Goal: Use online tool/utility: Utilize a website feature to perform a specific function

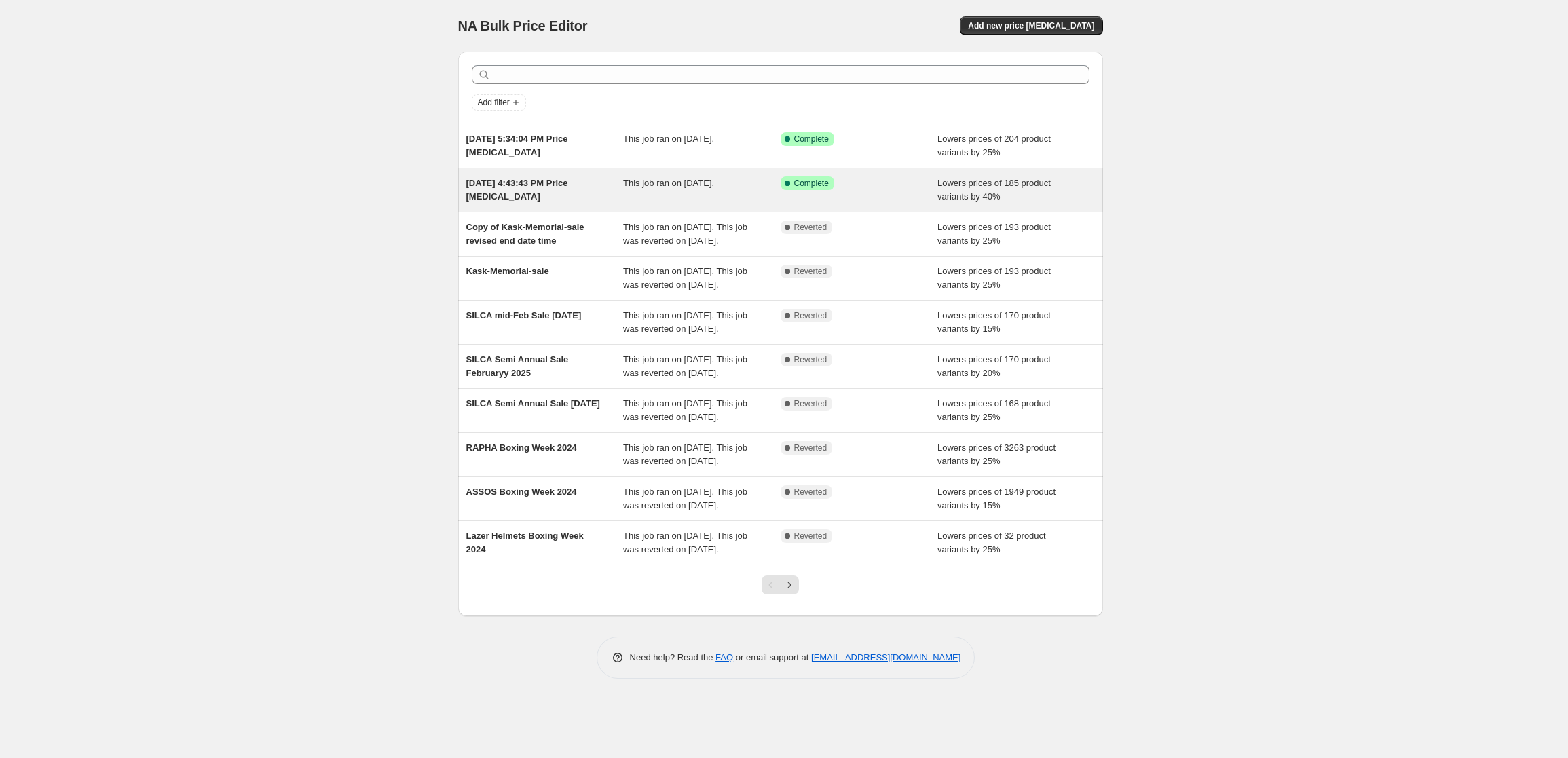
click at [661, 181] on span "This job ran on [DATE]." at bounding box center [668, 183] width 91 height 10
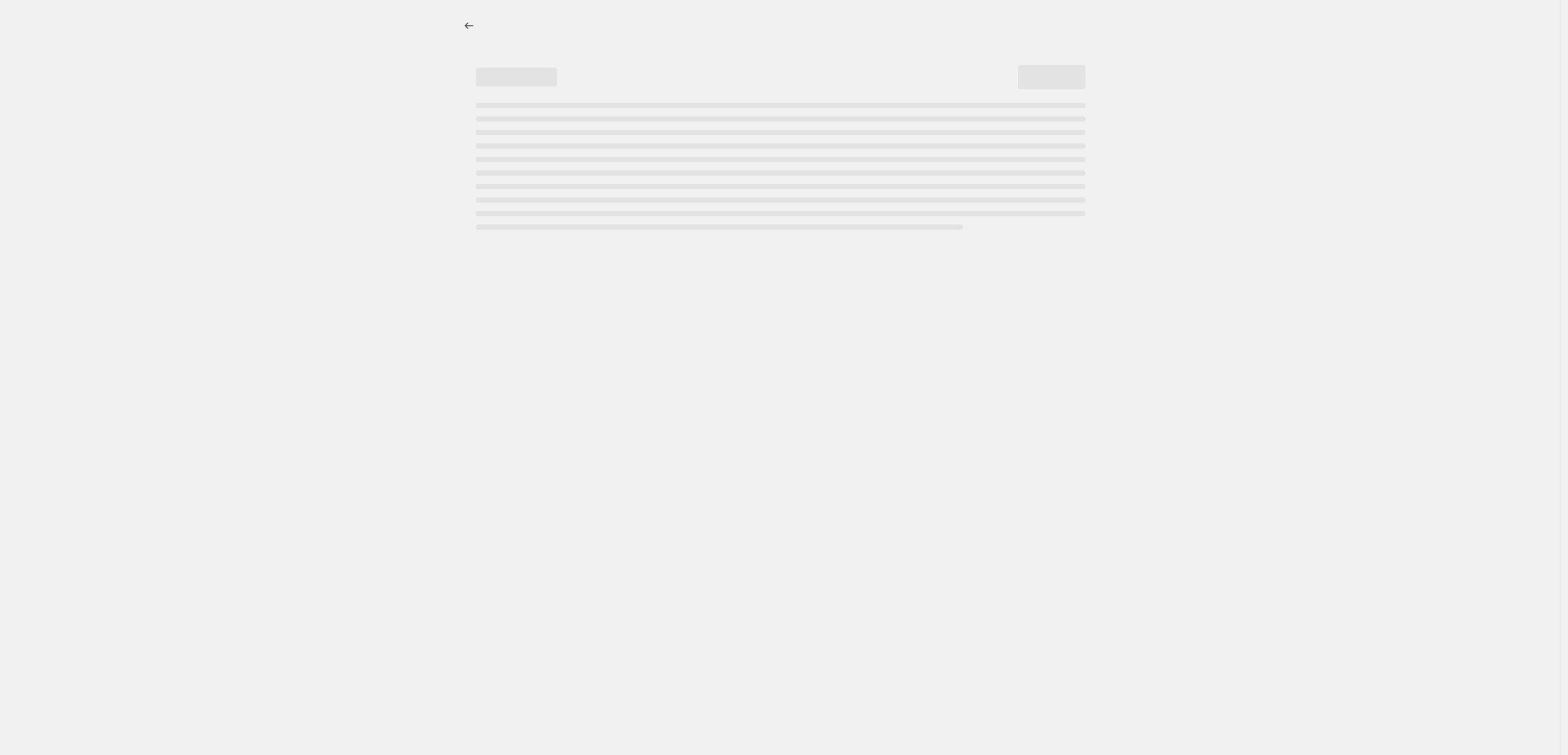
select select "percentage"
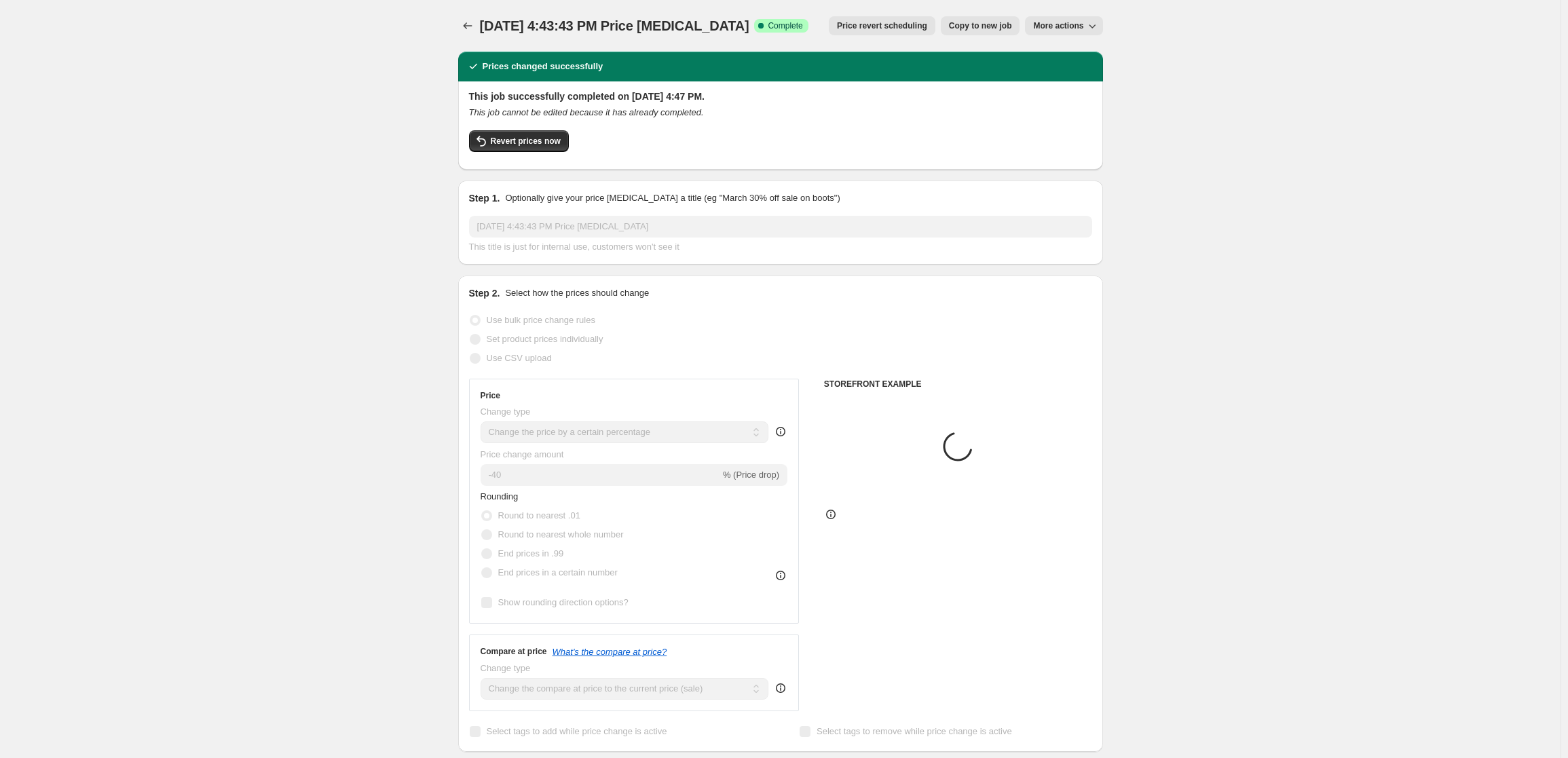
select select "vendor"
click at [526, 139] on span "Revert prices now" at bounding box center [526, 141] width 70 height 11
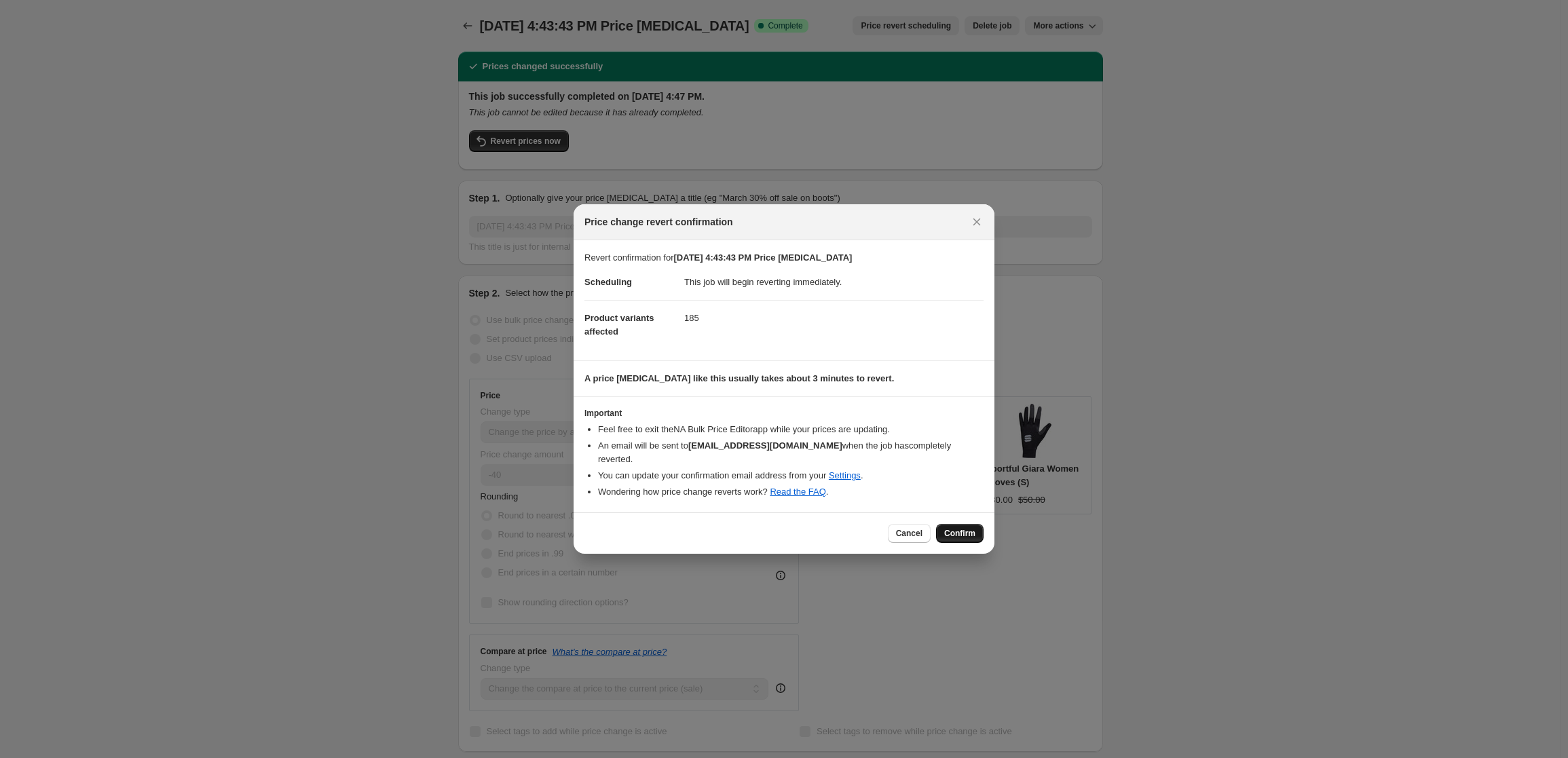
click at [962, 528] on span "Confirm" at bounding box center [959, 533] width 31 height 11
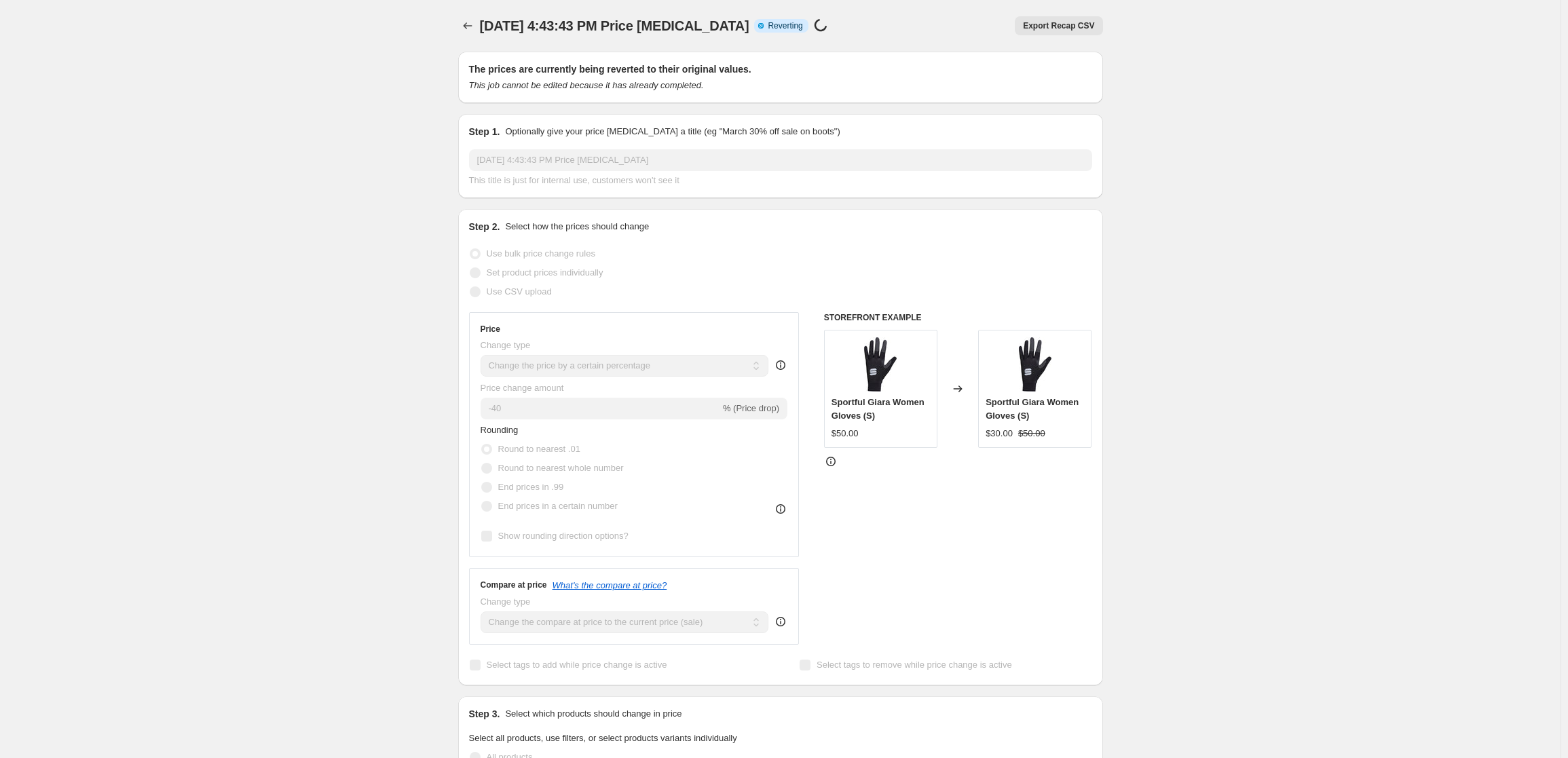
scroll to position [2, 0]
select select "percentage"
select select "vendor"
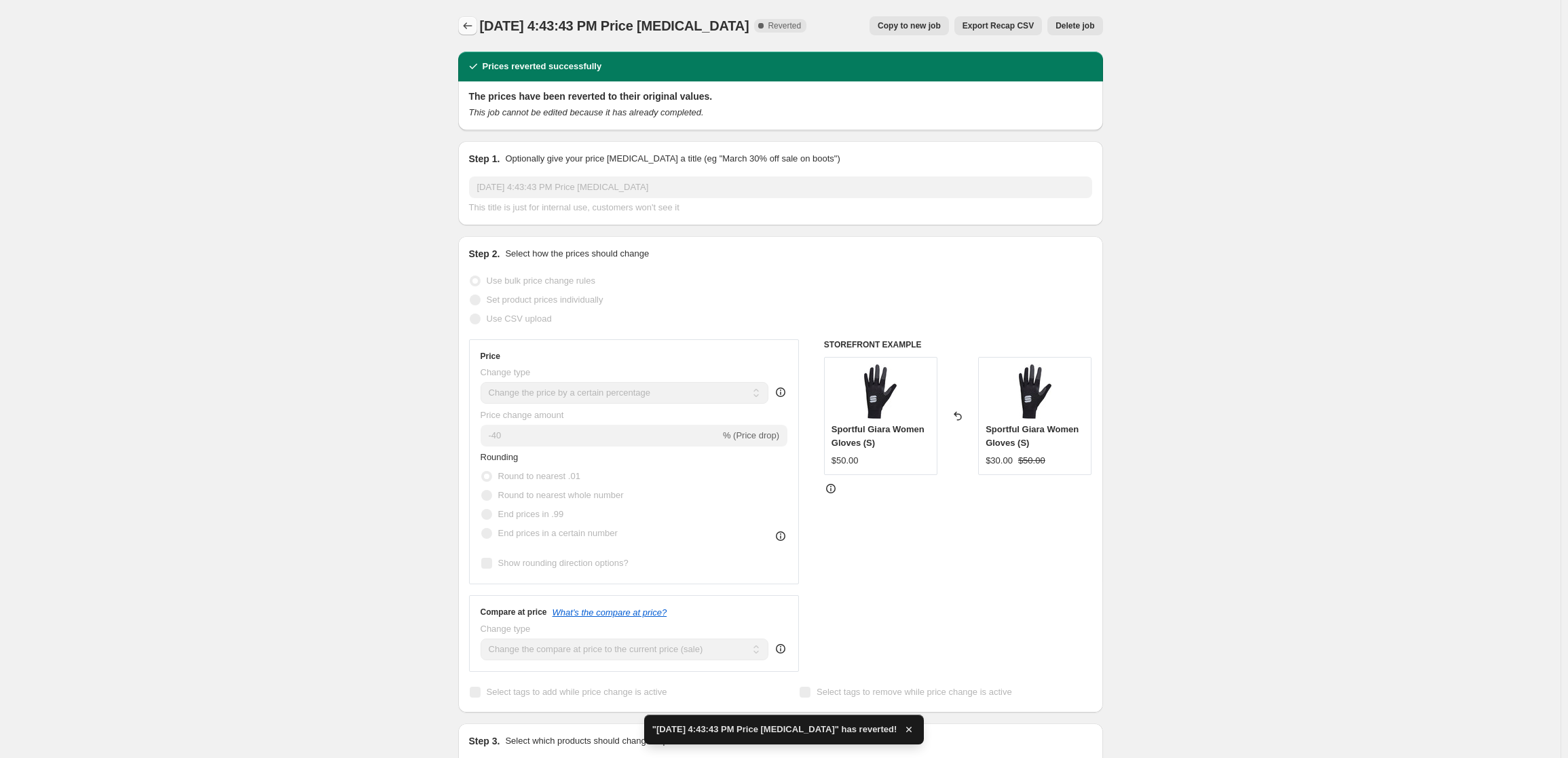
click at [467, 20] on icon "Price change jobs" at bounding box center [467, 25] width 13 height 13
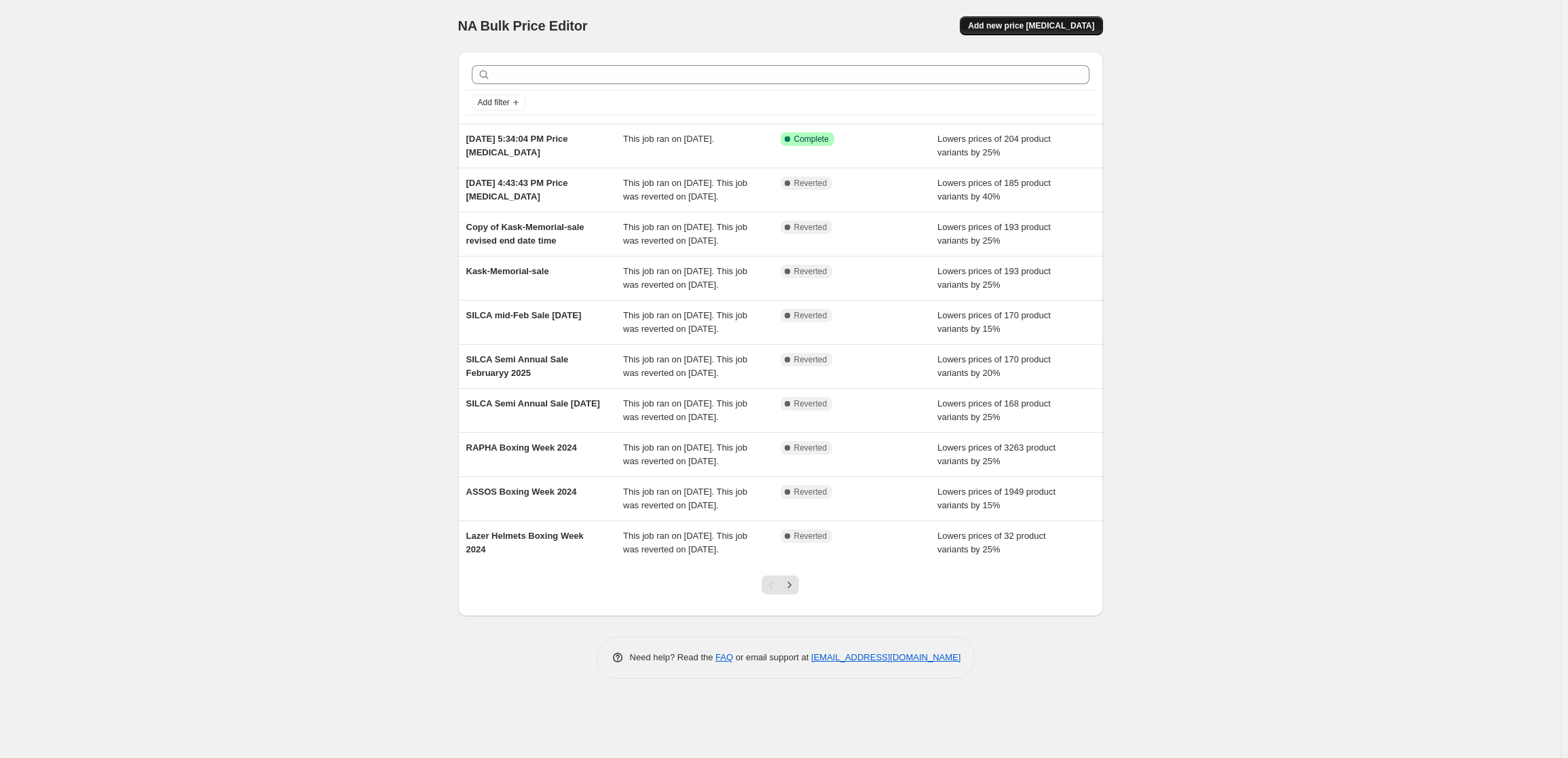
click at [1035, 23] on span "Add new price [MEDICAL_DATA]" at bounding box center [1031, 26] width 126 height 11
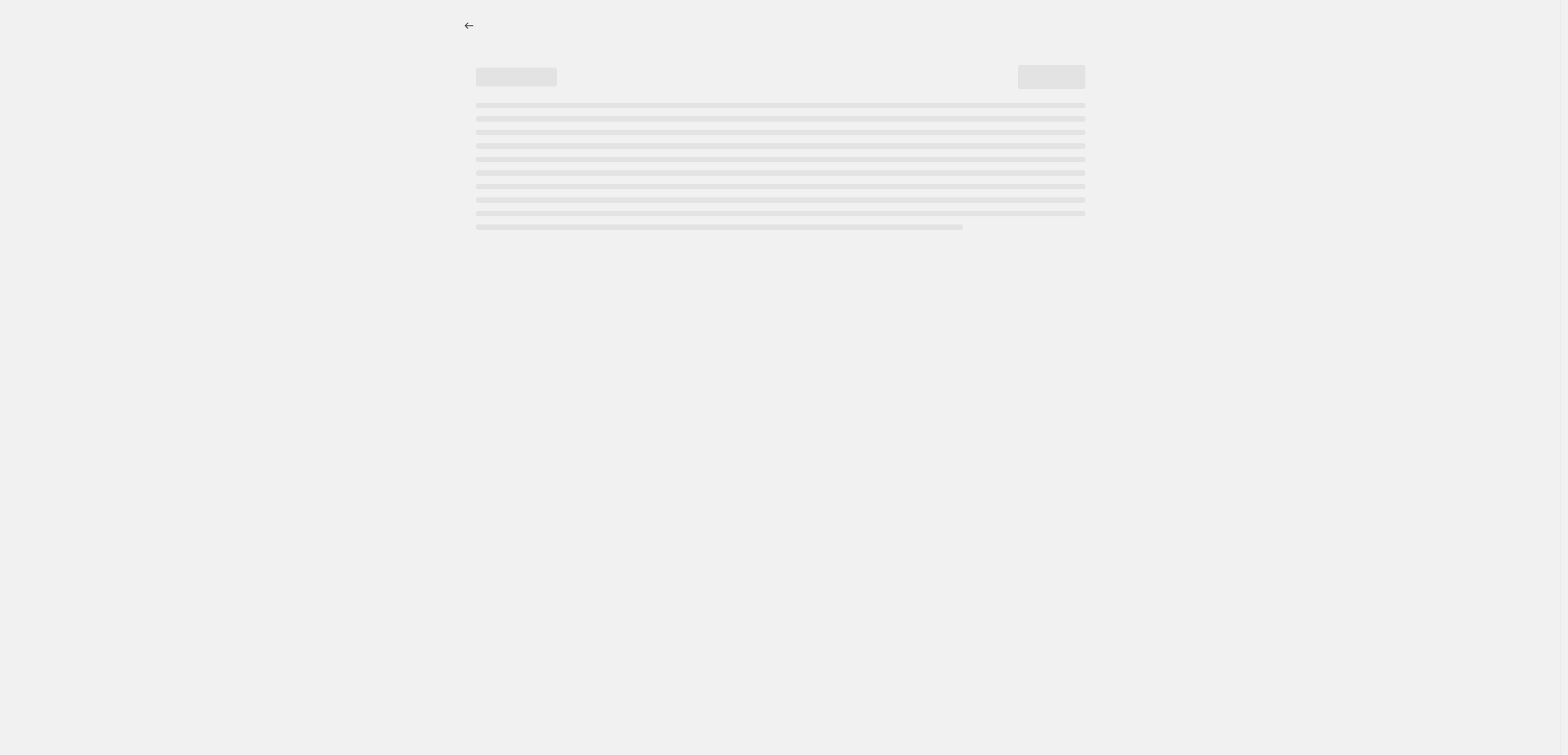
select select "percentage"
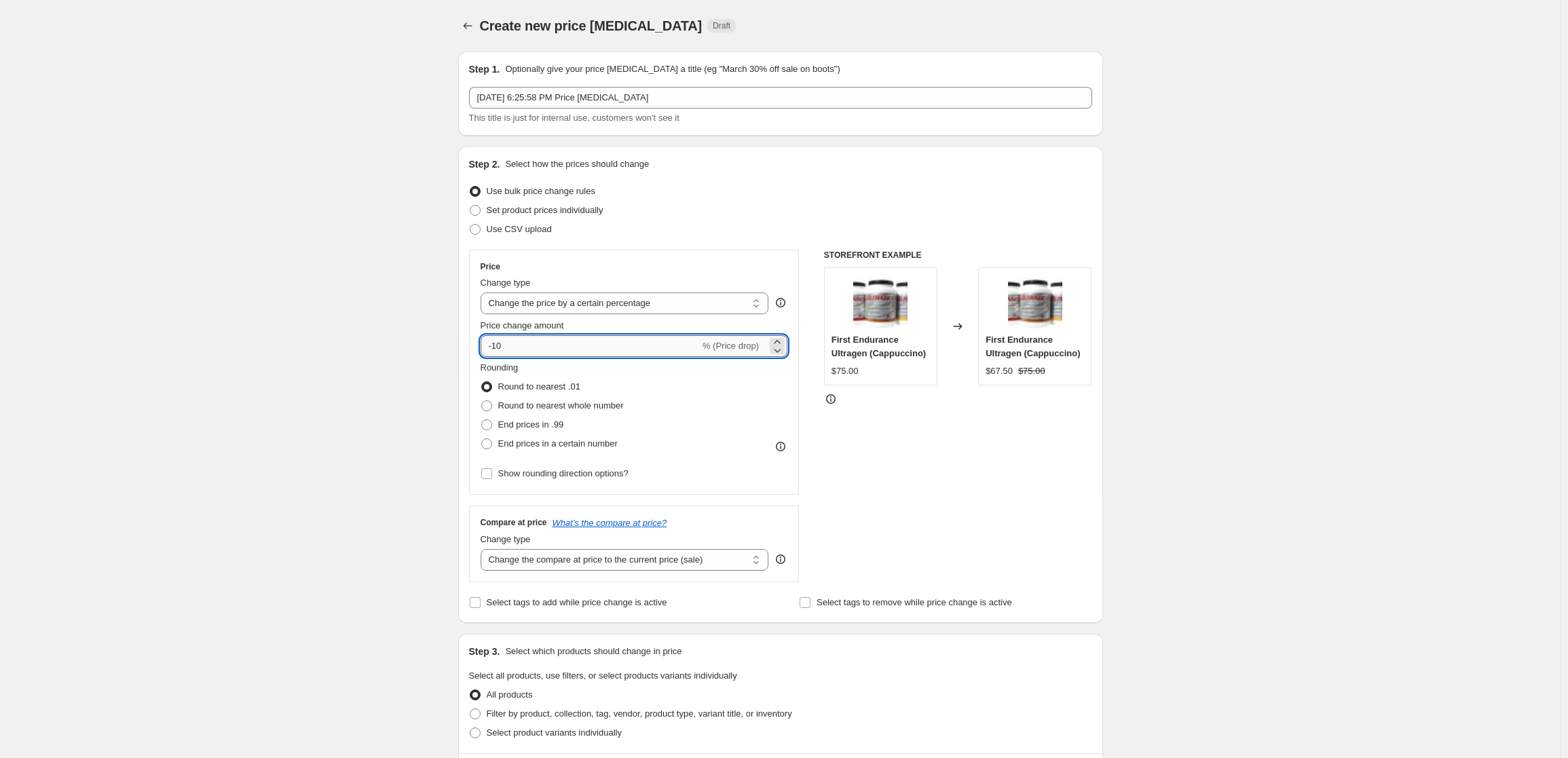
click at [517, 351] on input "-10" at bounding box center [590, 346] width 219 height 22
type input "-1"
type input "-50"
click at [353, 383] on div "Create new price [MEDICAL_DATA]. This page is ready Create new price [MEDICAL_D…" at bounding box center [780, 678] width 1560 height 1357
click at [487, 407] on span at bounding box center [487, 406] width 11 height 11
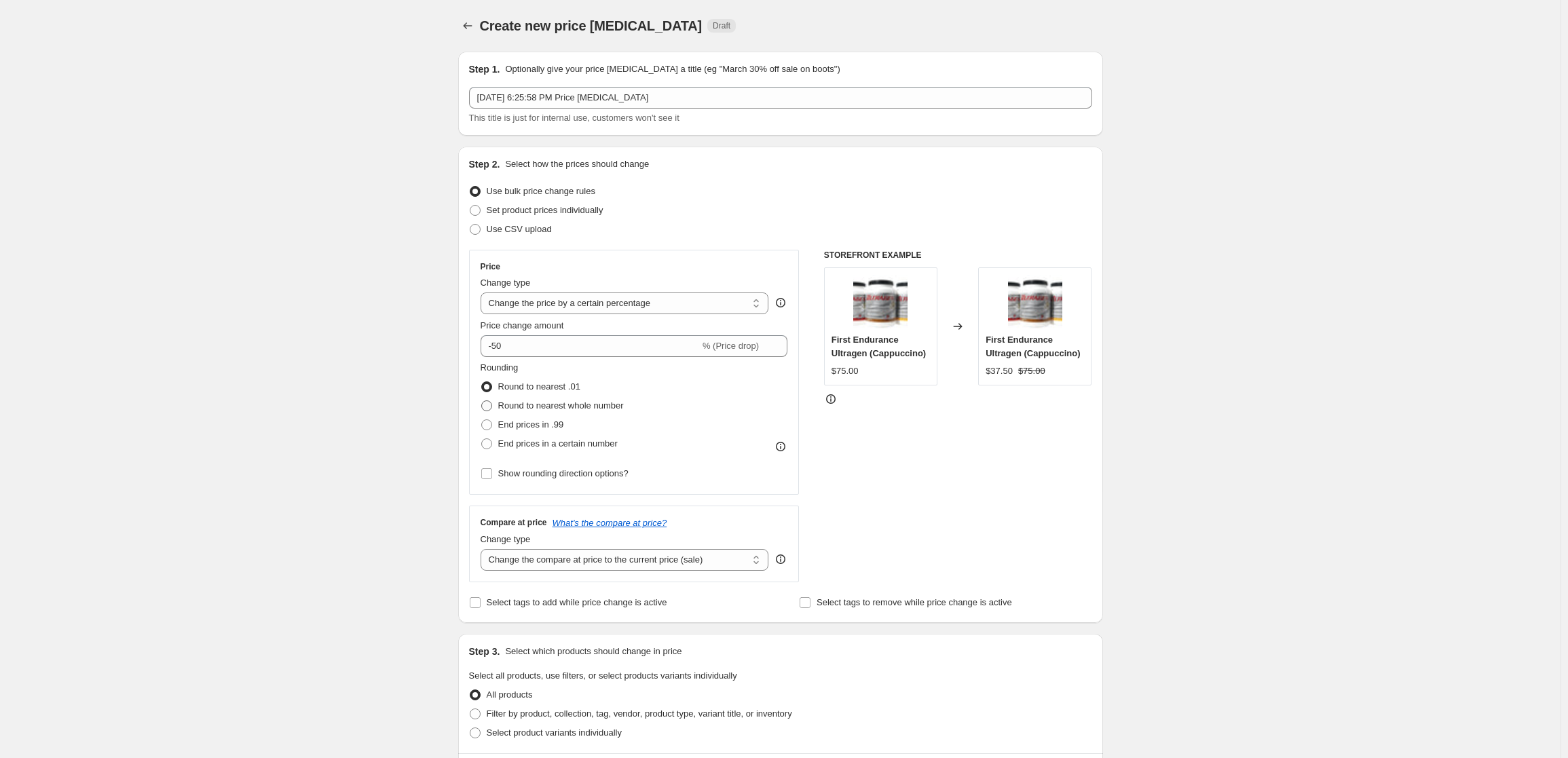
click at [482, 401] on input "Round to nearest whole number" at bounding box center [481, 400] width 1 height 1
radio input "true"
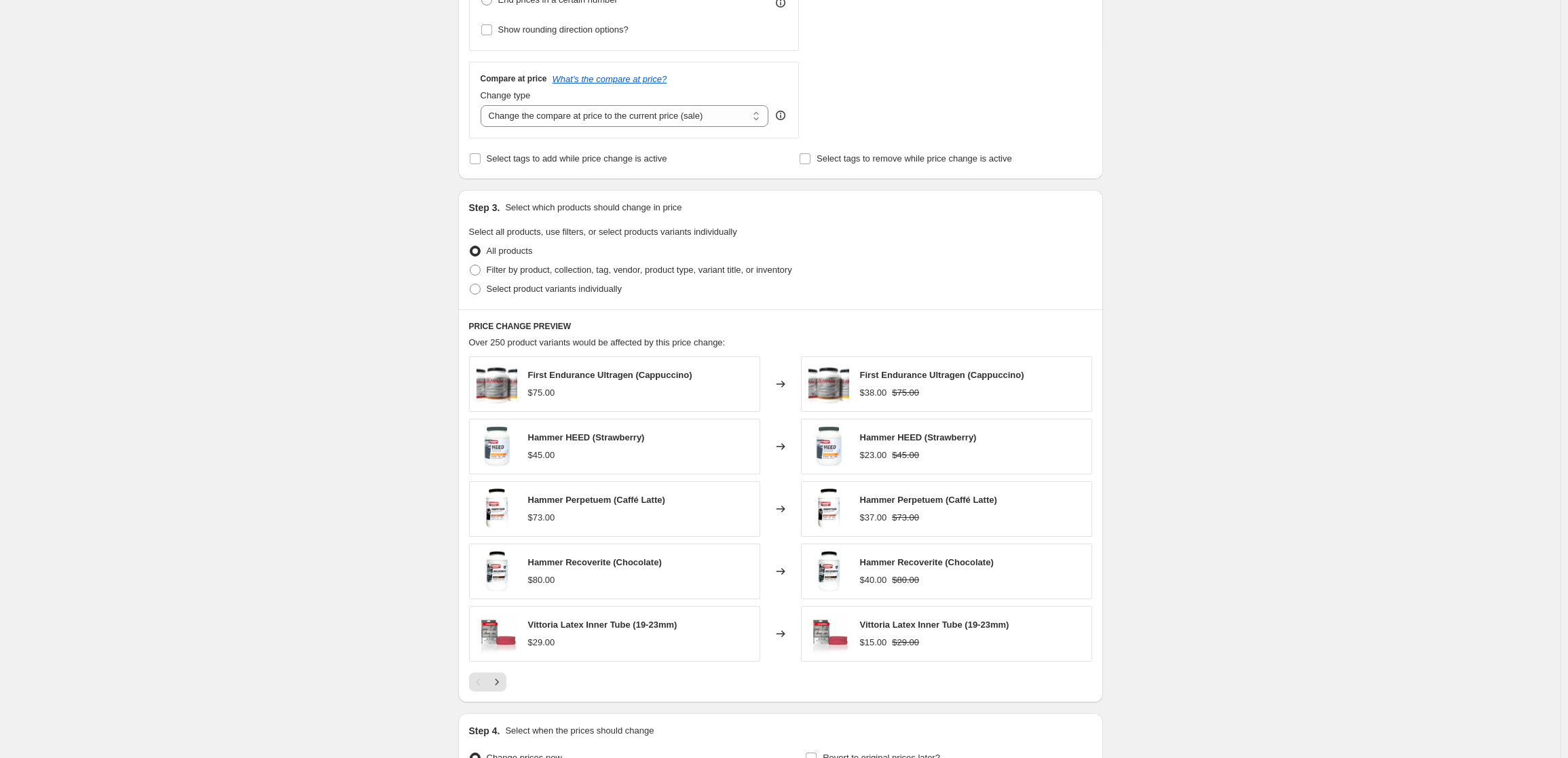
scroll to position [452, 0]
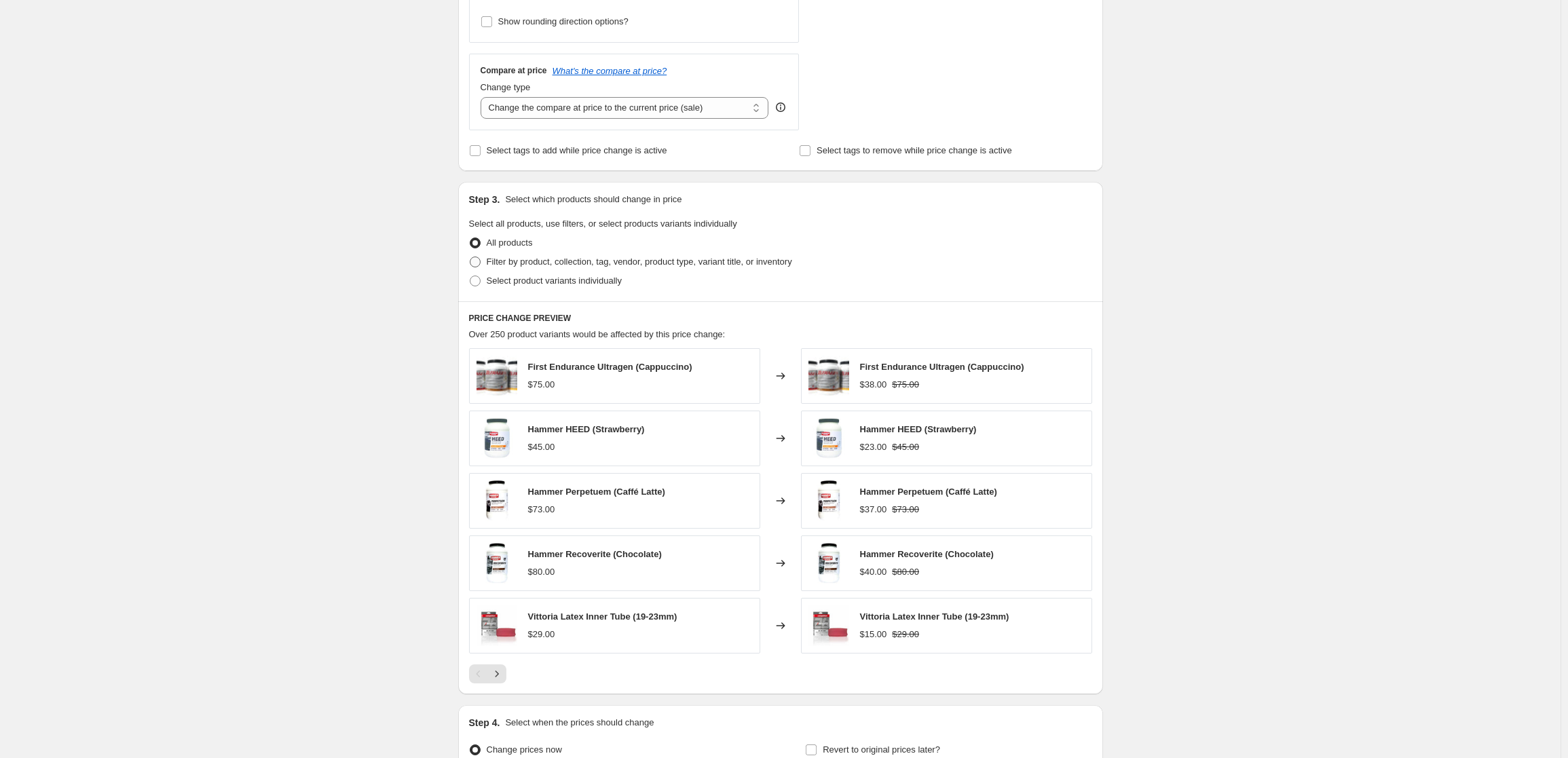
click at [478, 262] on span at bounding box center [475, 262] width 11 height 11
click at [470, 257] on input "Filter by product, collection, tag, vendor, product type, variant title, or inv…" at bounding box center [470, 257] width 1 height 1
radio input "true"
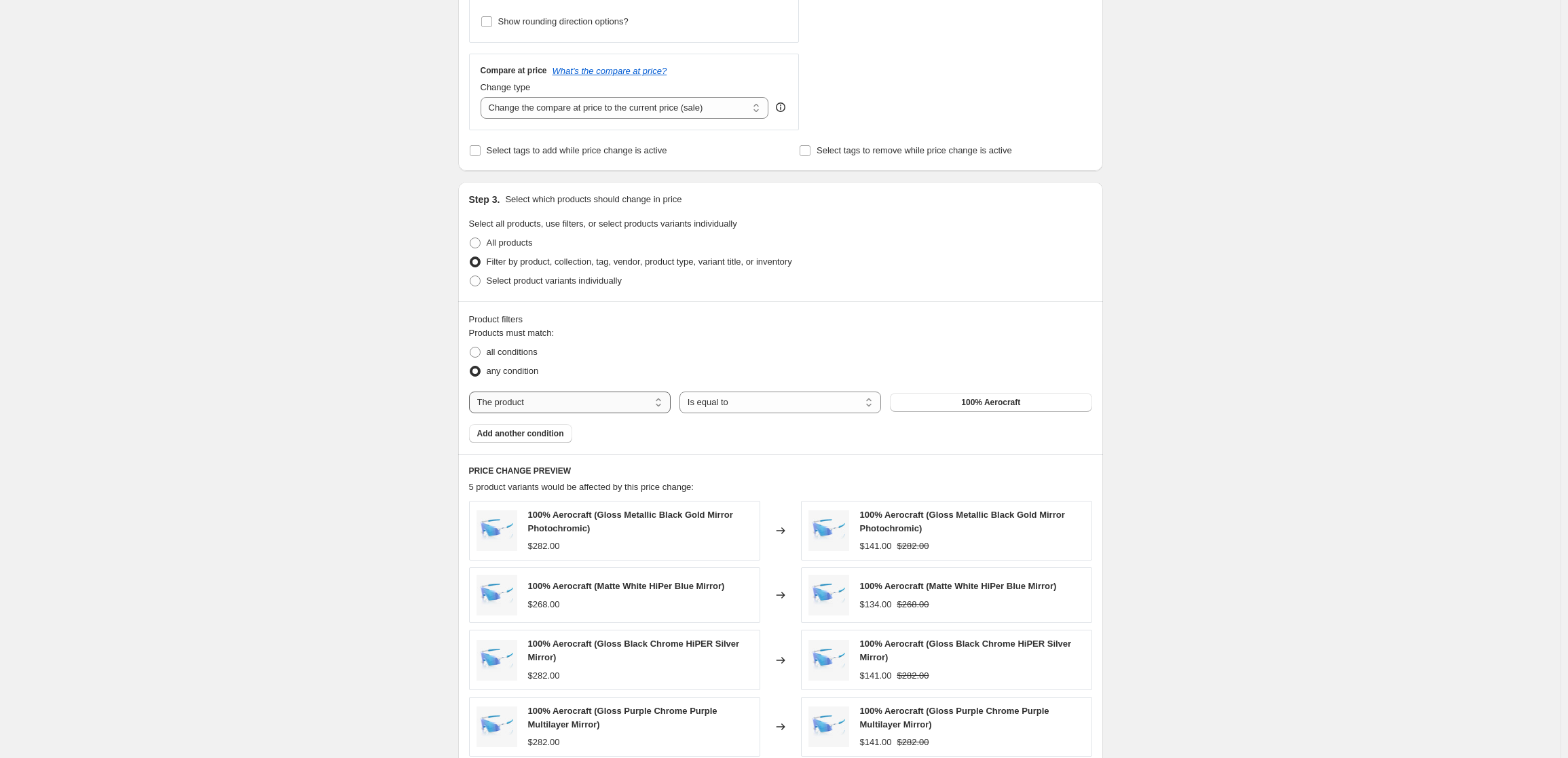
select select "vendor"
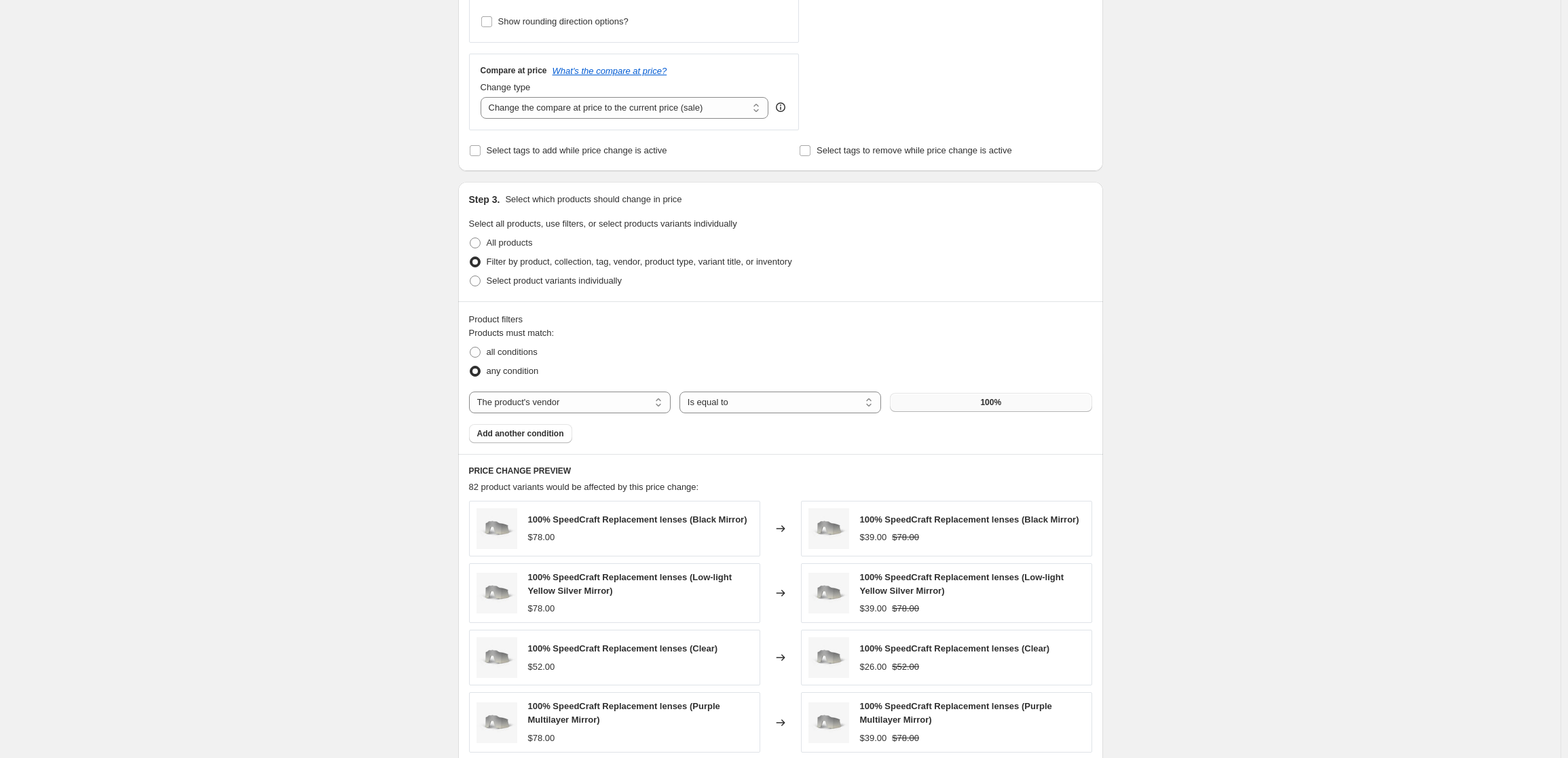
click at [956, 403] on button "100%" at bounding box center [990, 402] width 201 height 19
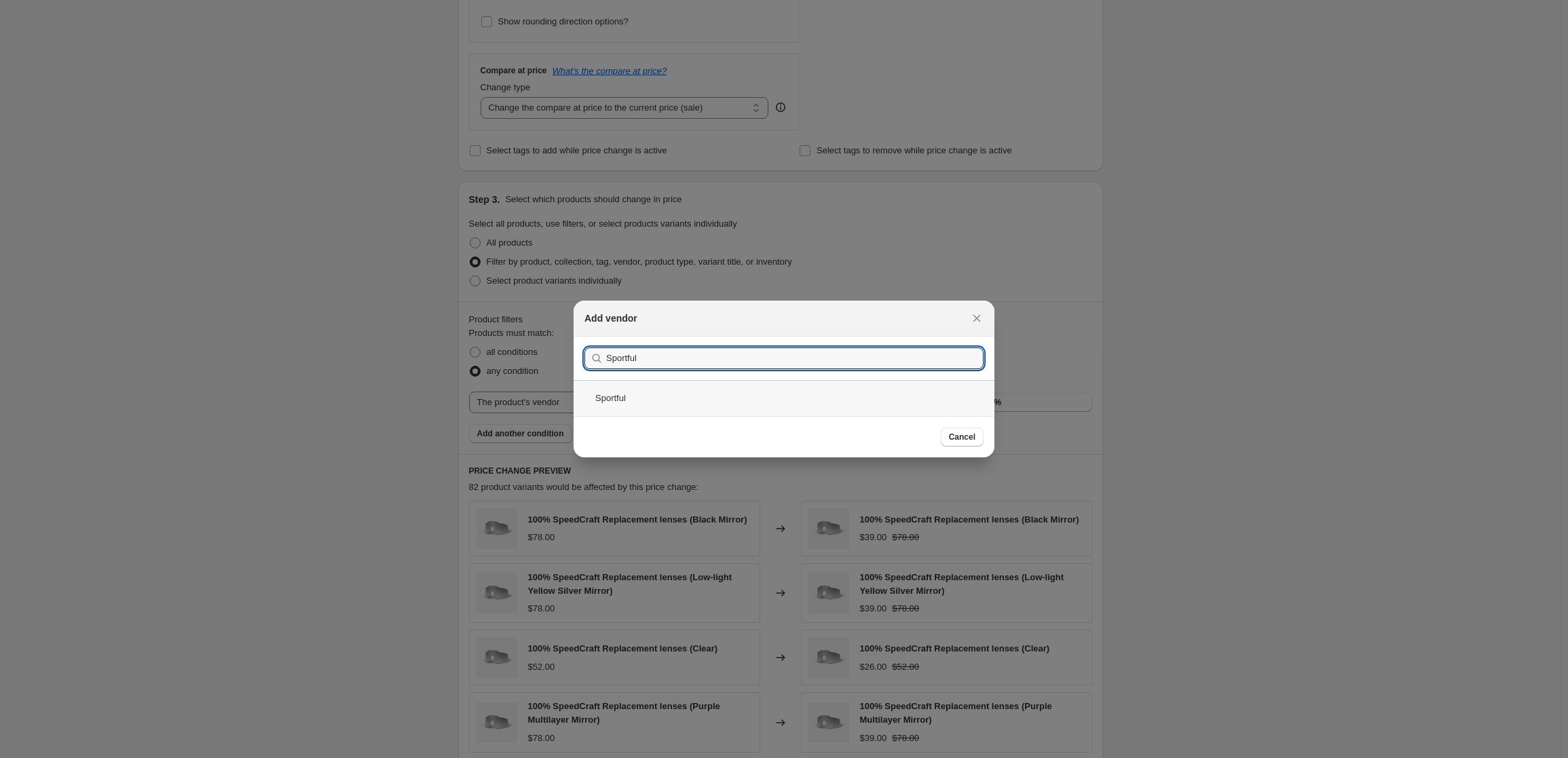
type input "Sportful"
click at [627, 400] on div "Sportful" at bounding box center [784, 398] width 421 height 36
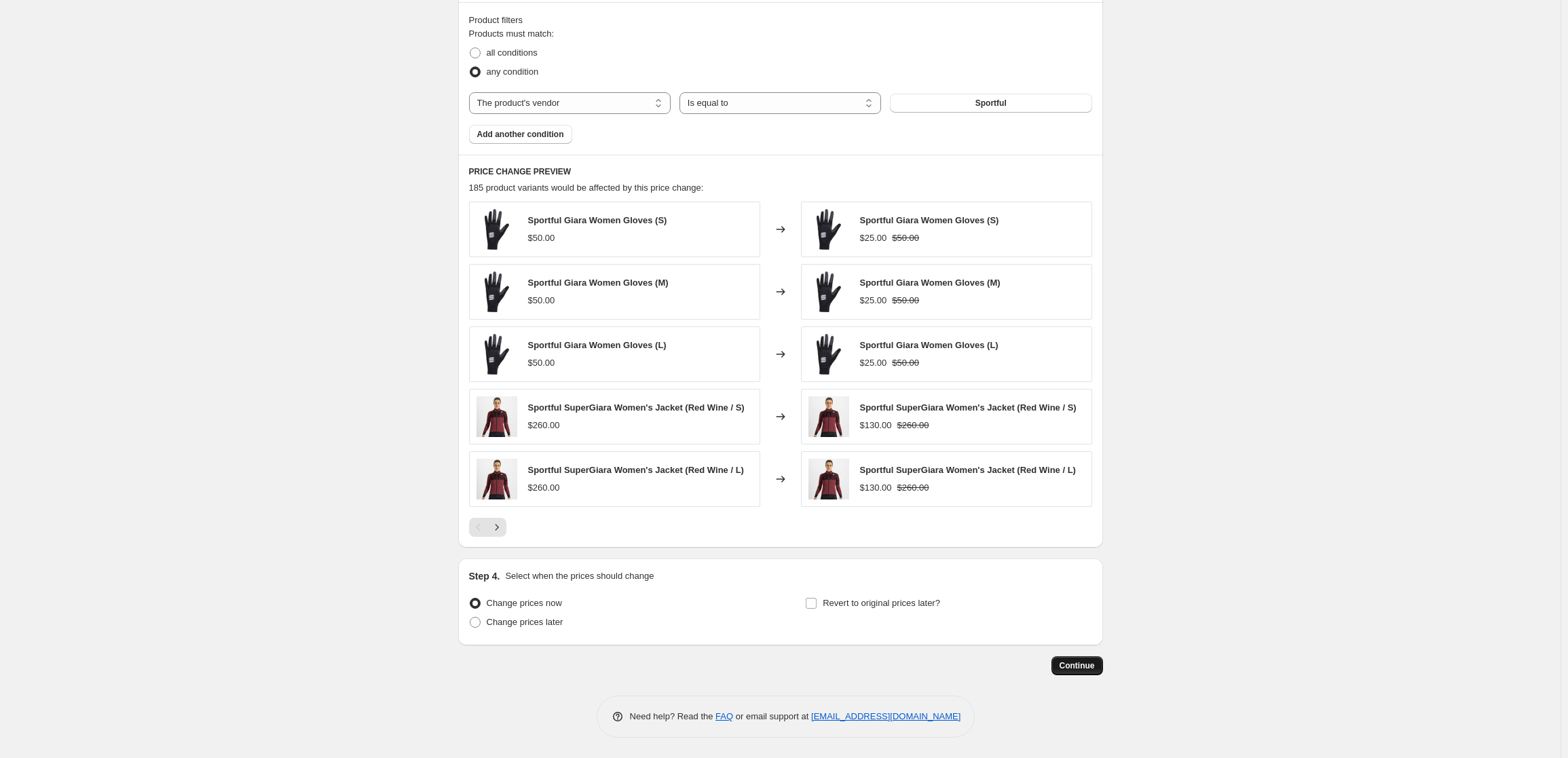
scroll to position [751, 0]
click at [1073, 668] on span "Continue" at bounding box center [1077, 665] width 35 height 11
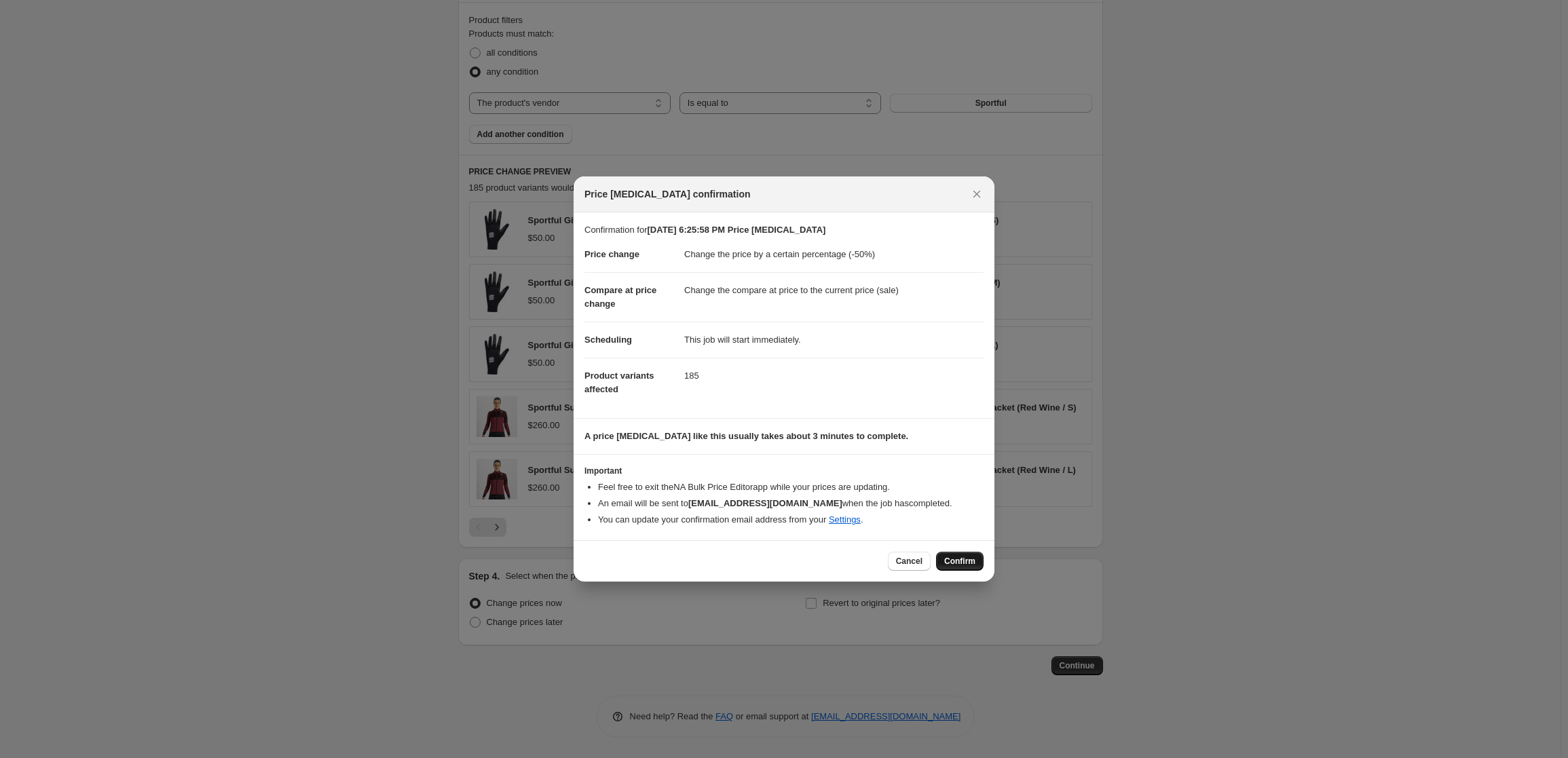
click at [964, 561] on span "Confirm" at bounding box center [959, 561] width 31 height 11
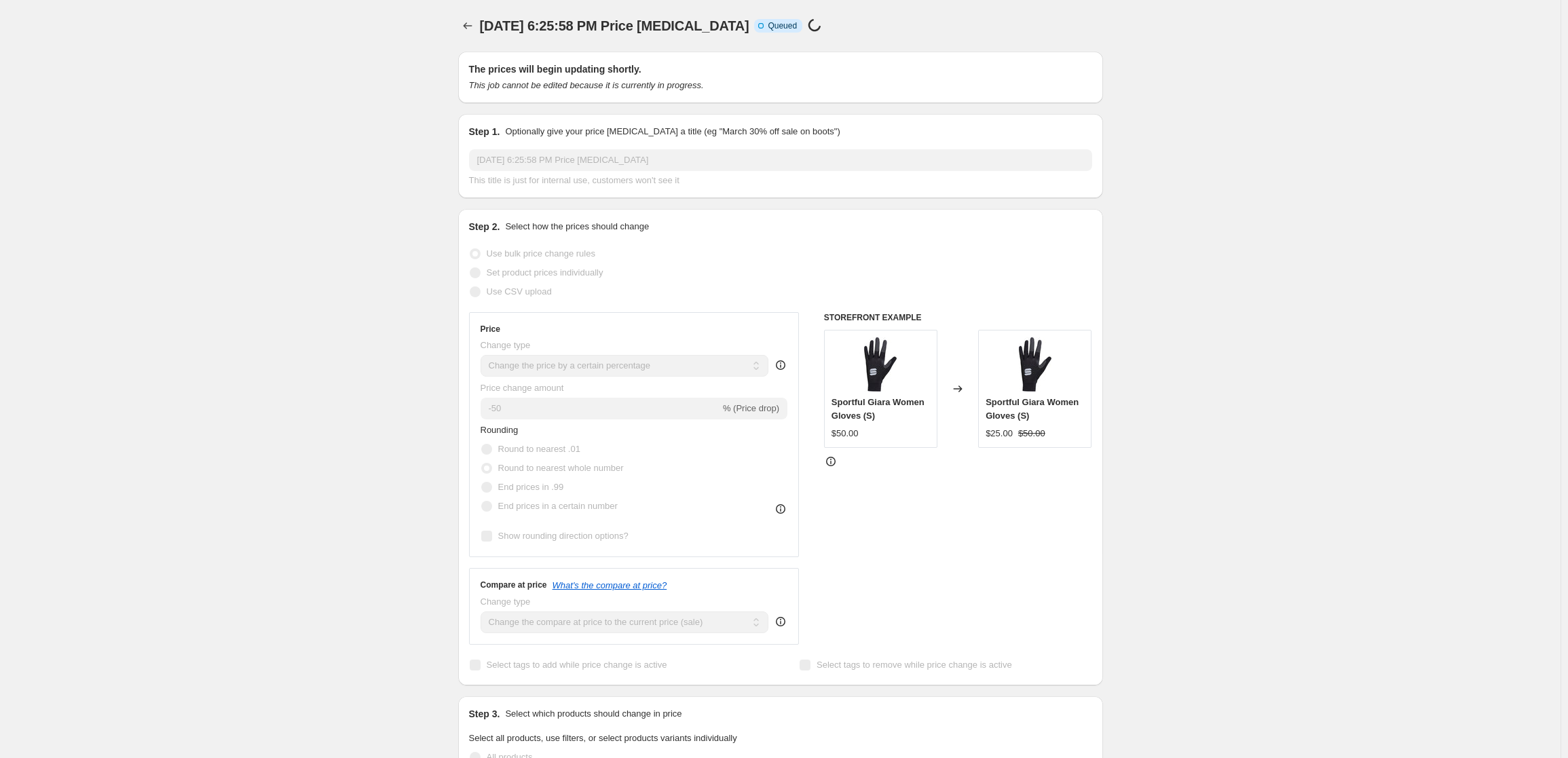
scroll to position [751, 0]
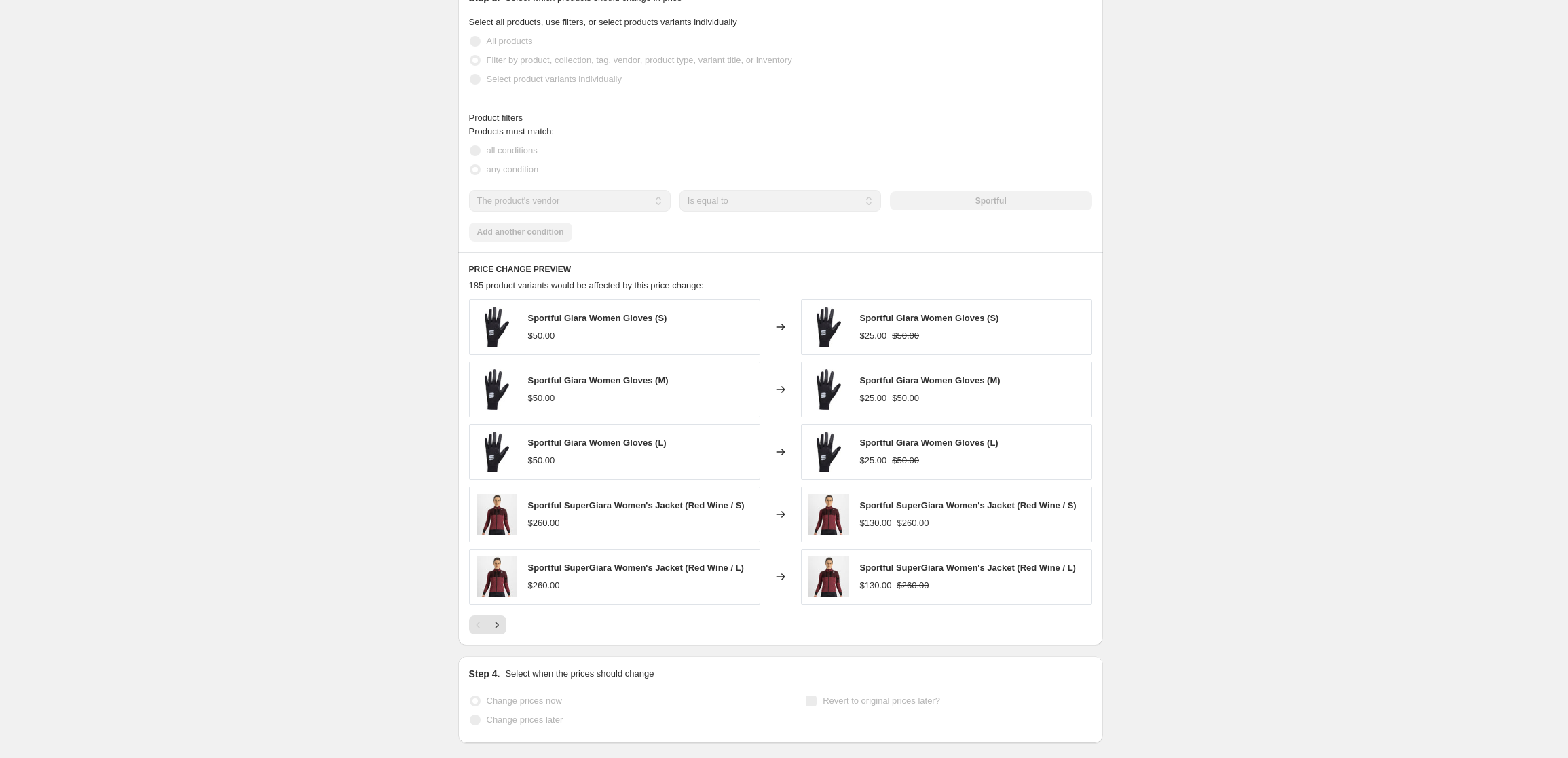
select select "percentage"
select select "vendor"
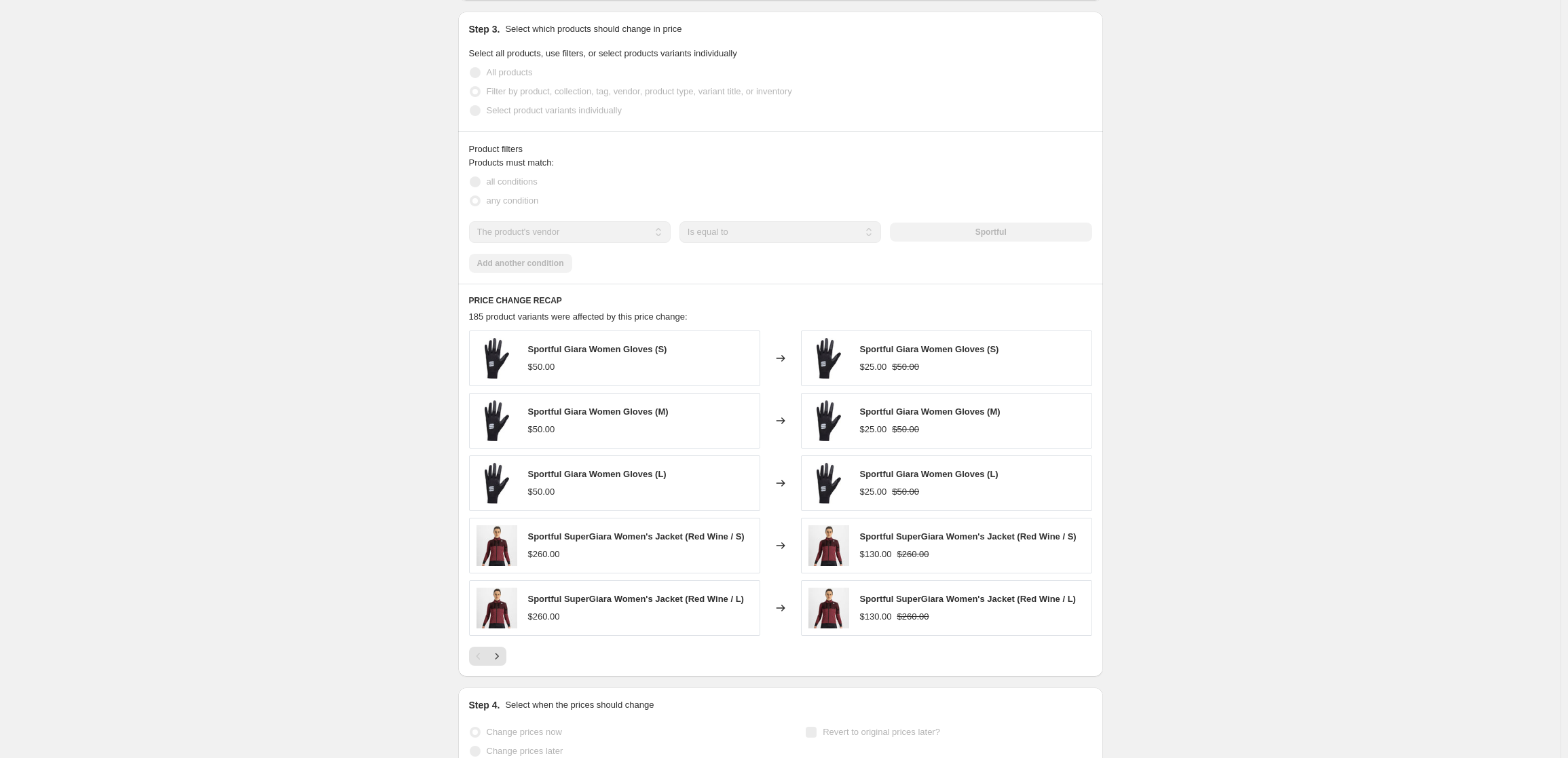
scroll to position [0, 0]
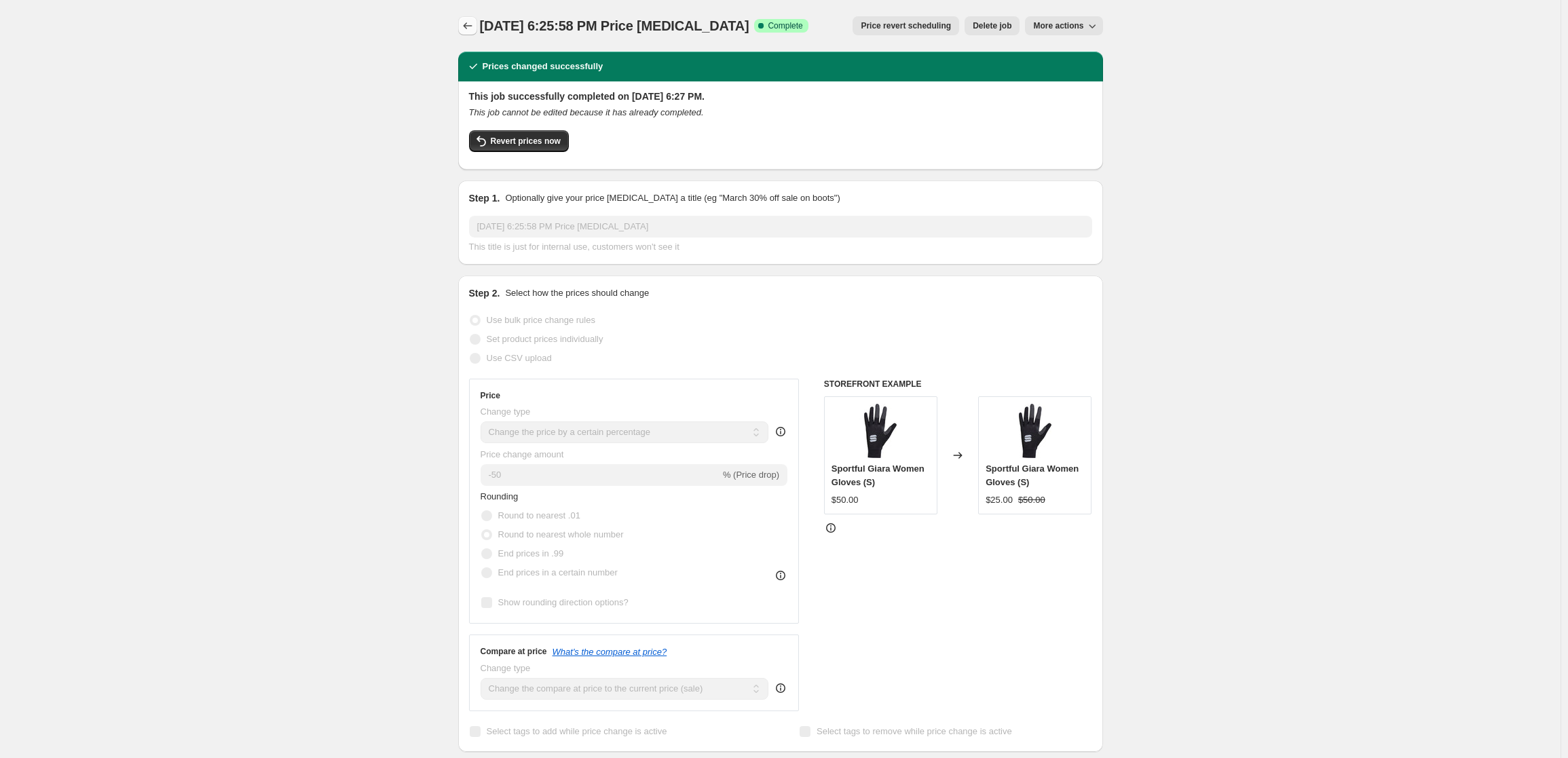
click at [468, 19] on button "Price change jobs" at bounding box center [467, 26] width 19 height 19
